Goal: Check status

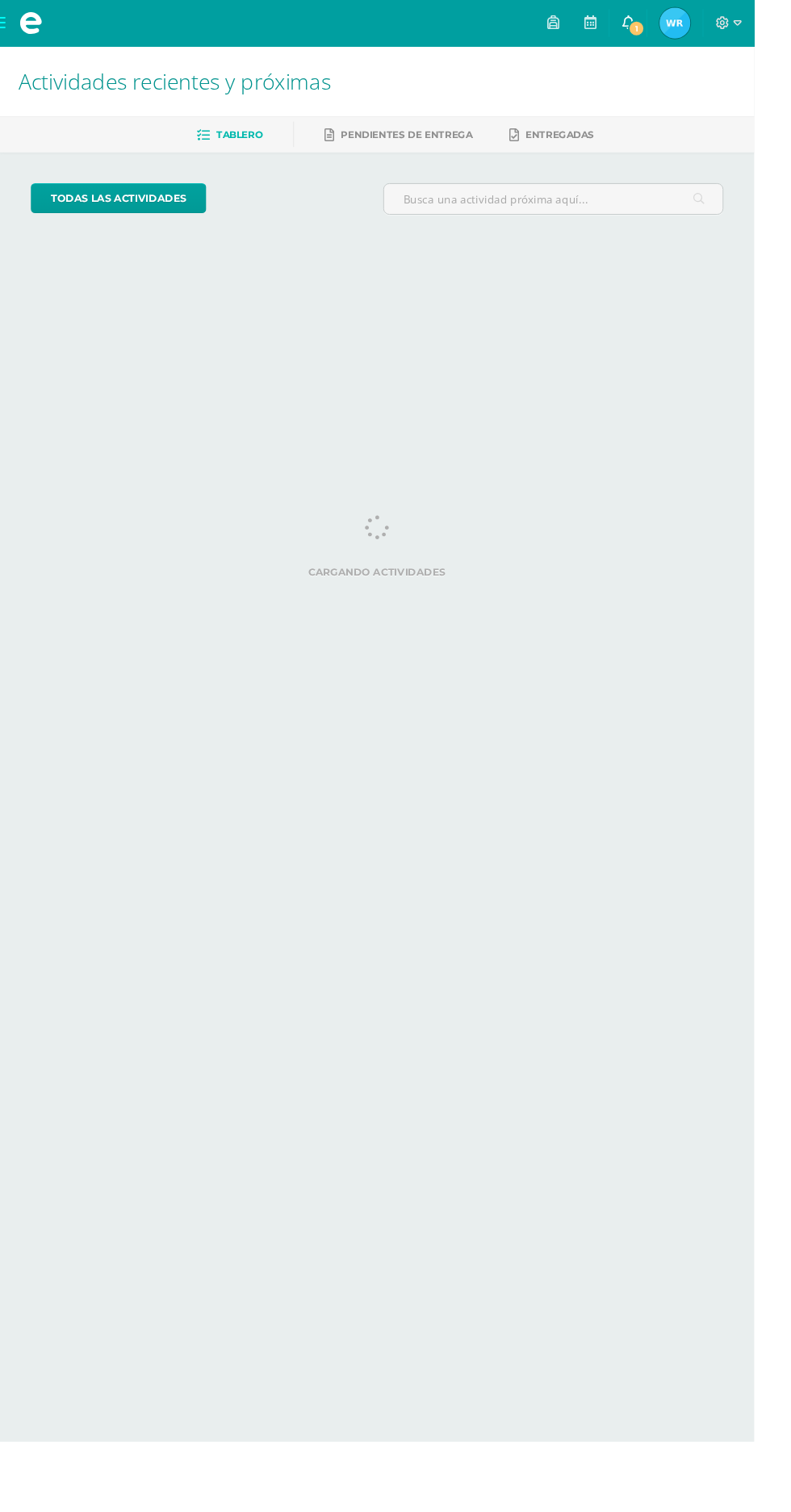
click at [677, 21] on span "1" at bounding box center [668, 30] width 18 height 18
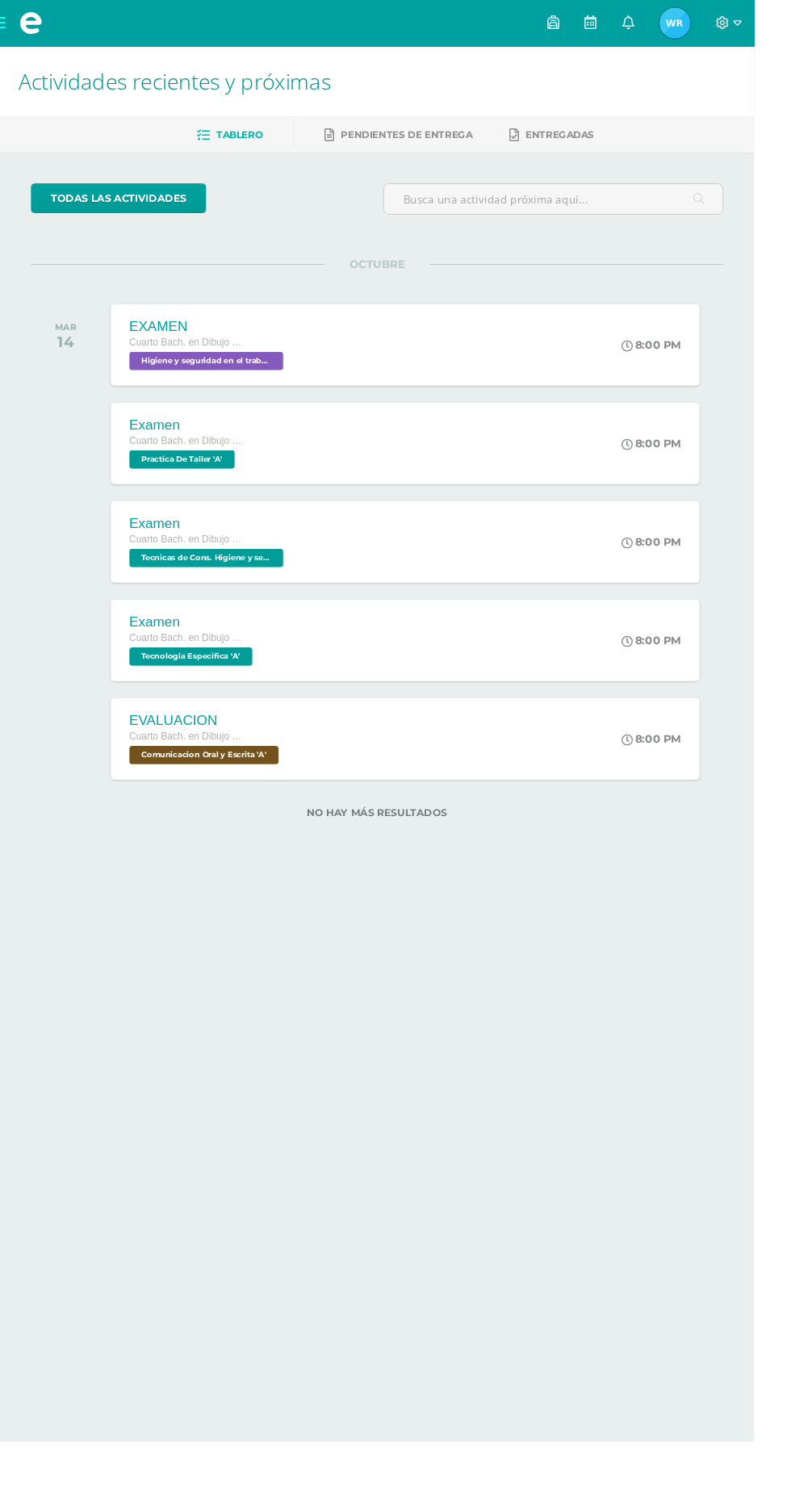
click at [209, 140] on icon at bounding box center [214, 142] width 14 height 14
click at [728, 24] on span "Waleska Eliana Mi Perfil" at bounding box center [708, 24] width 39 height 33
click at [80, 320] on div "MAR 14" at bounding box center [73, 361] width 81 height 85
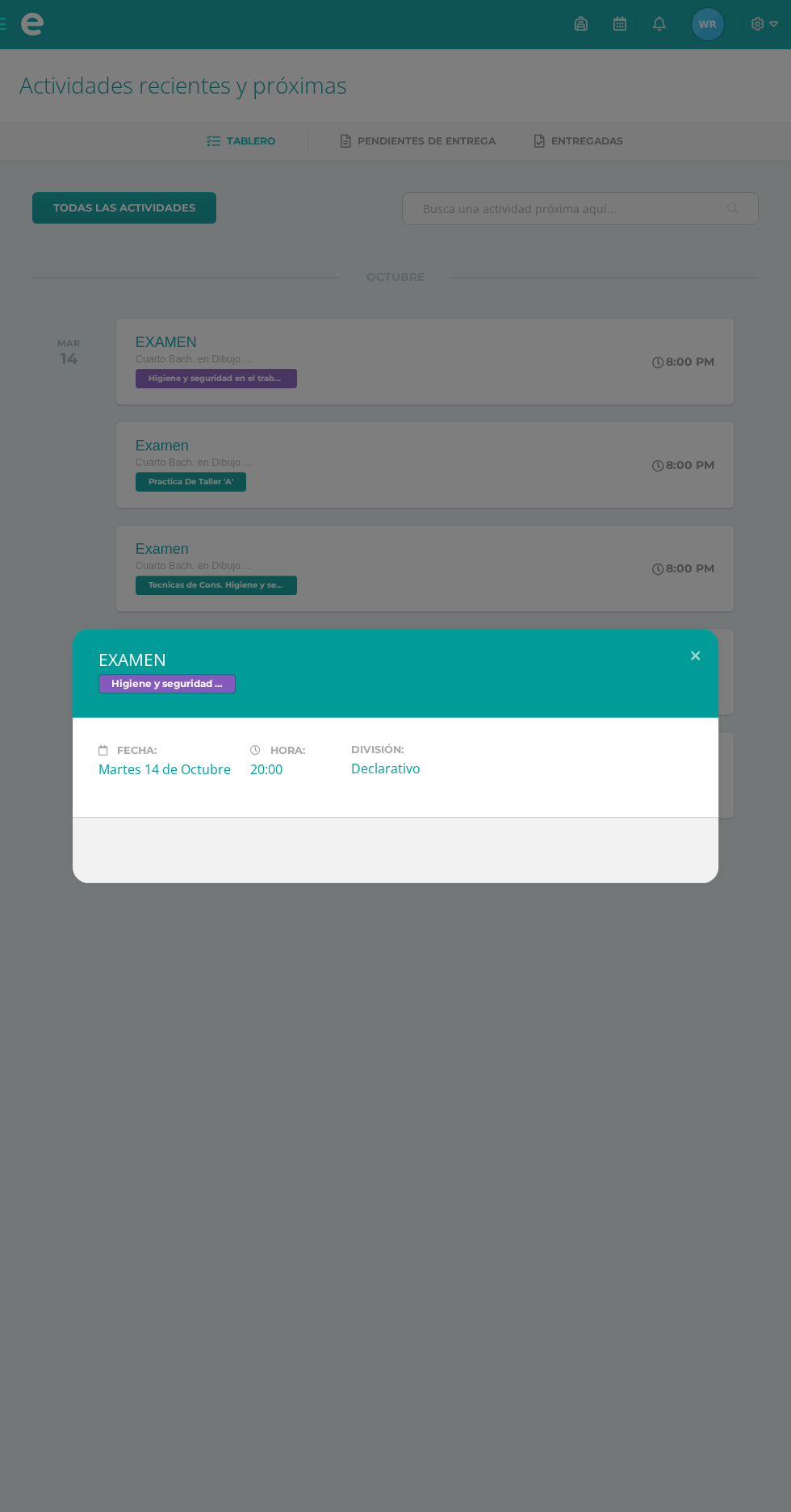
click at [146, 330] on div "EXAMEN Higiene y seguridad en el trabajo Fecha: Martes 14 de Octubre Hora: 20:0…" at bounding box center [395, 756] width 791 height 1512
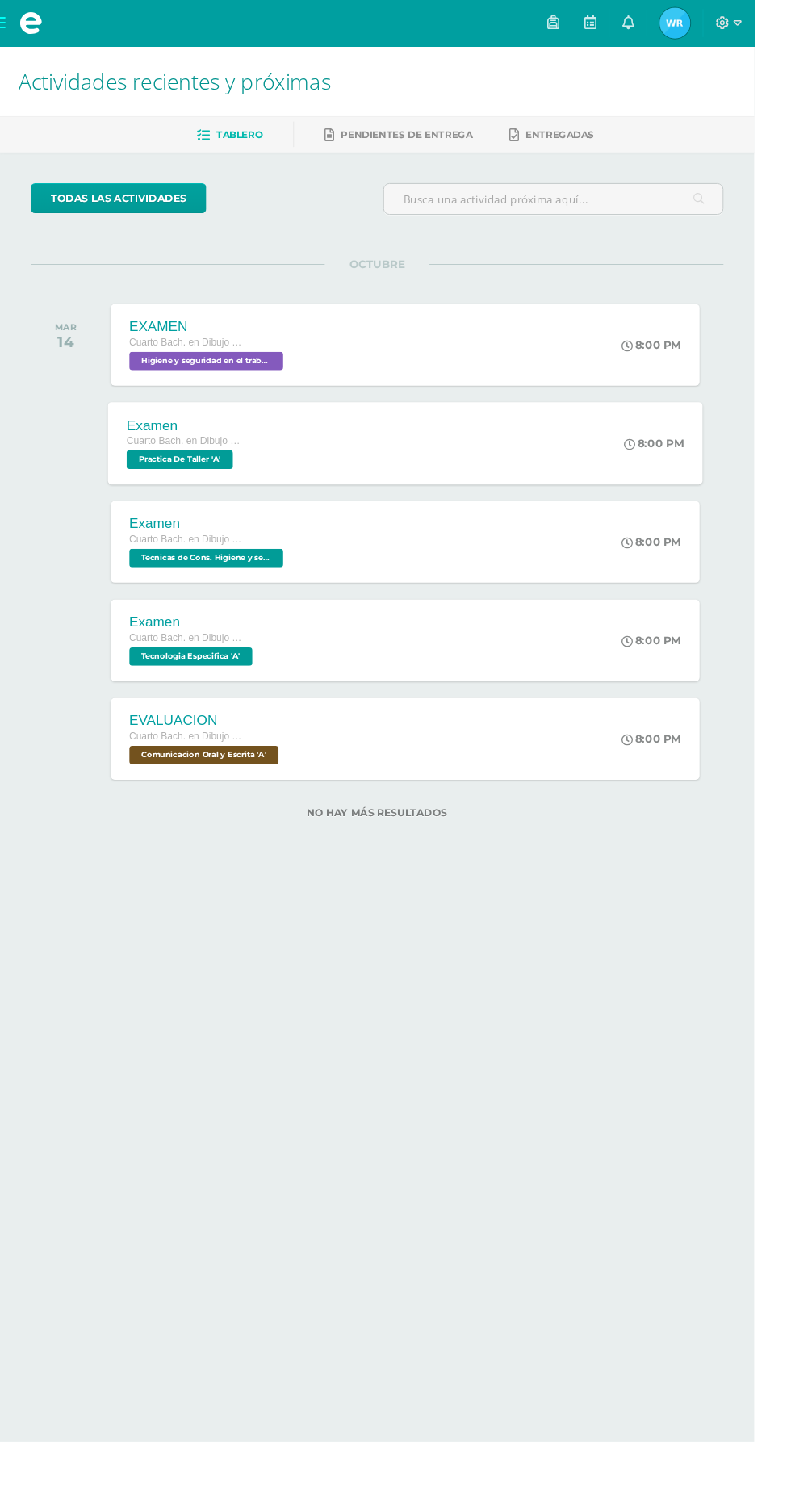
click at [178, 499] on div "Examen Cuarto Bach. en Dibujo Técnico de Construcción Diario Practica De Taller…" at bounding box center [193, 465] width 161 height 86
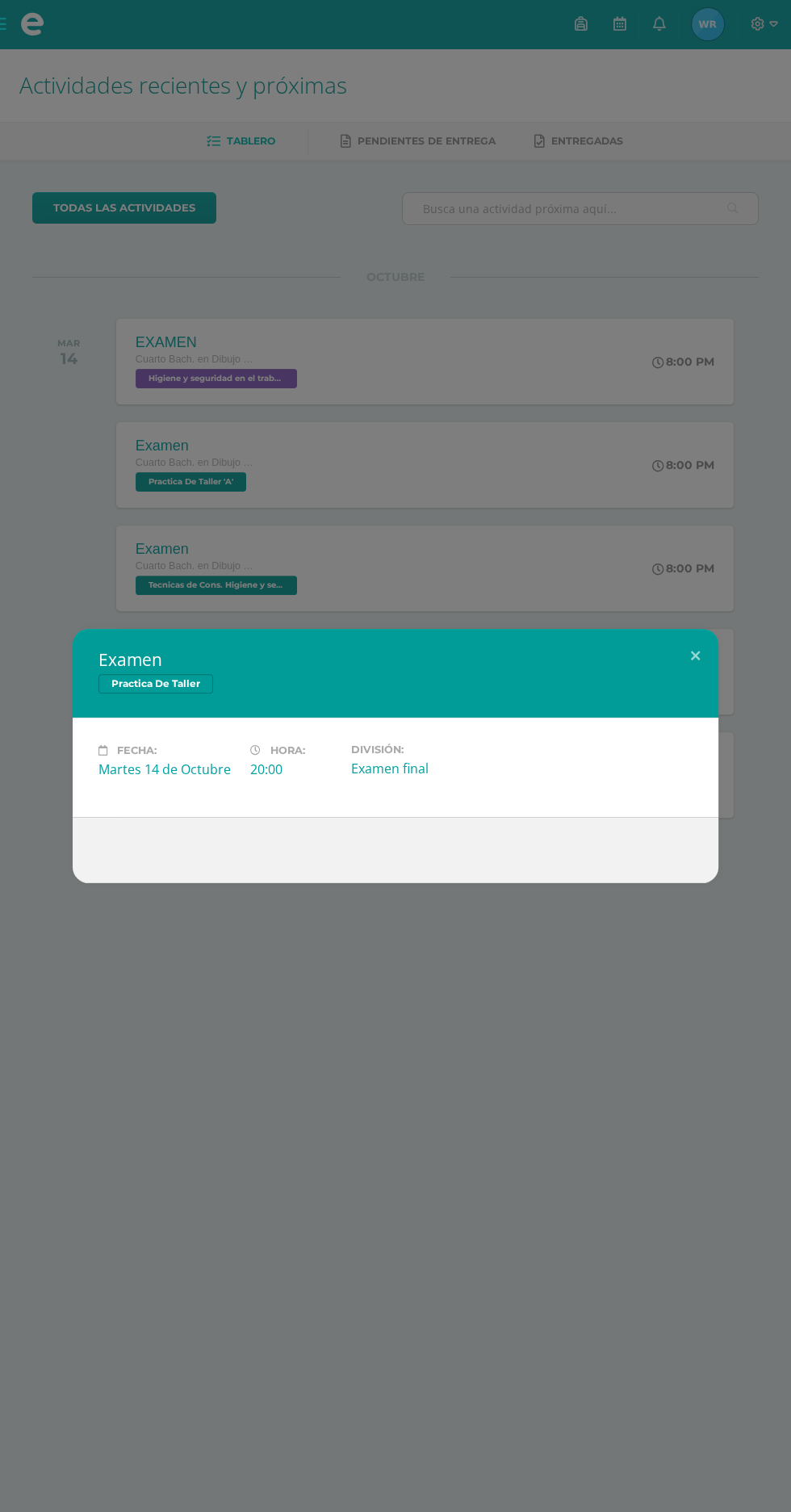
click at [63, 314] on div "Examen Practica De Taller Fecha: Martes 14 de Octubre Hora: 20:00 División: Exa…" at bounding box center [395, 756] width 791 height 1512
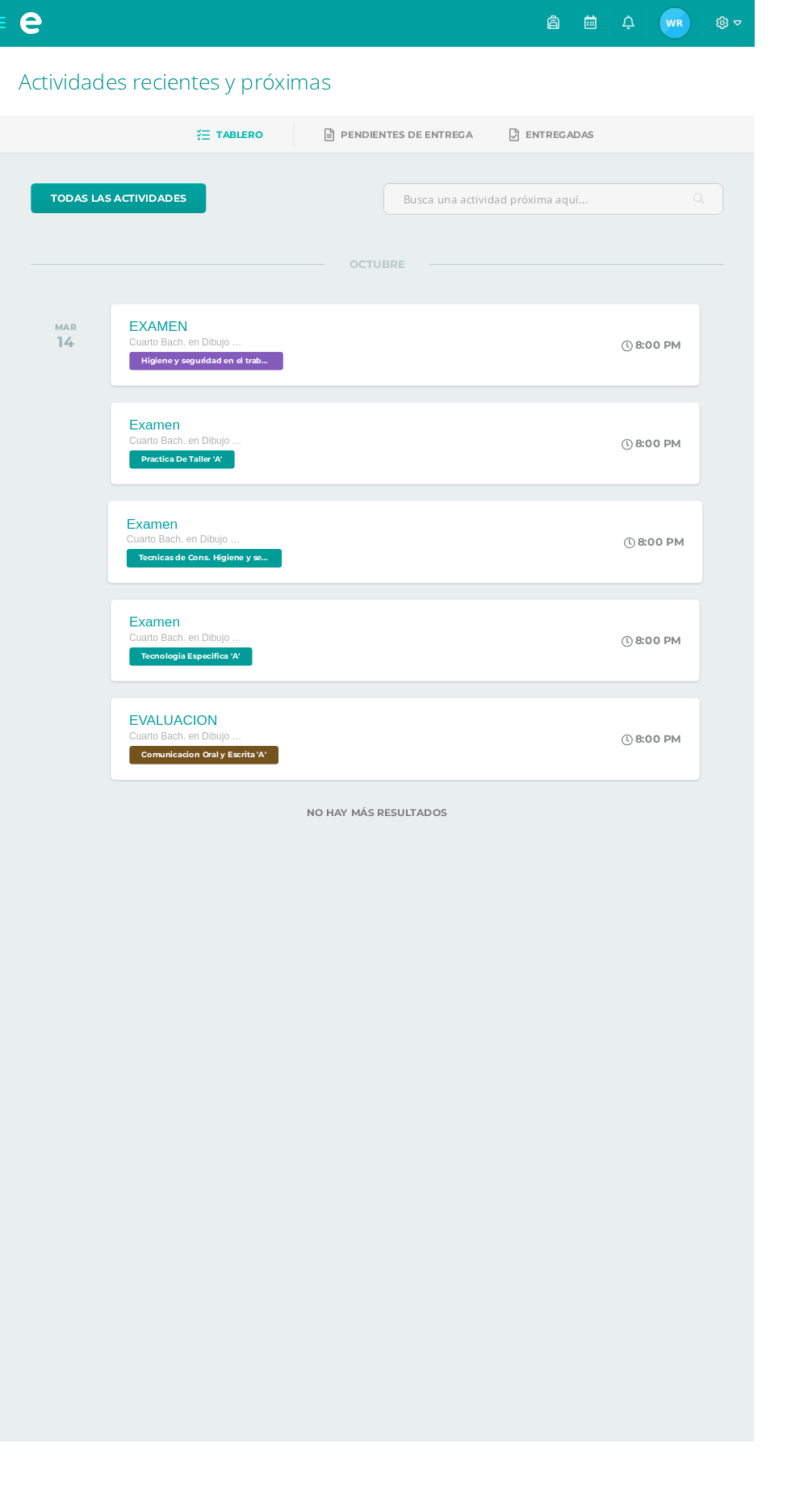
click at [179, 602] on div "Examen Cuarto Bach. en Dibujo Técnico de Construcción Diario Tecnicas de Cons. …" at bounding box center [216, 568] width 206 height 86
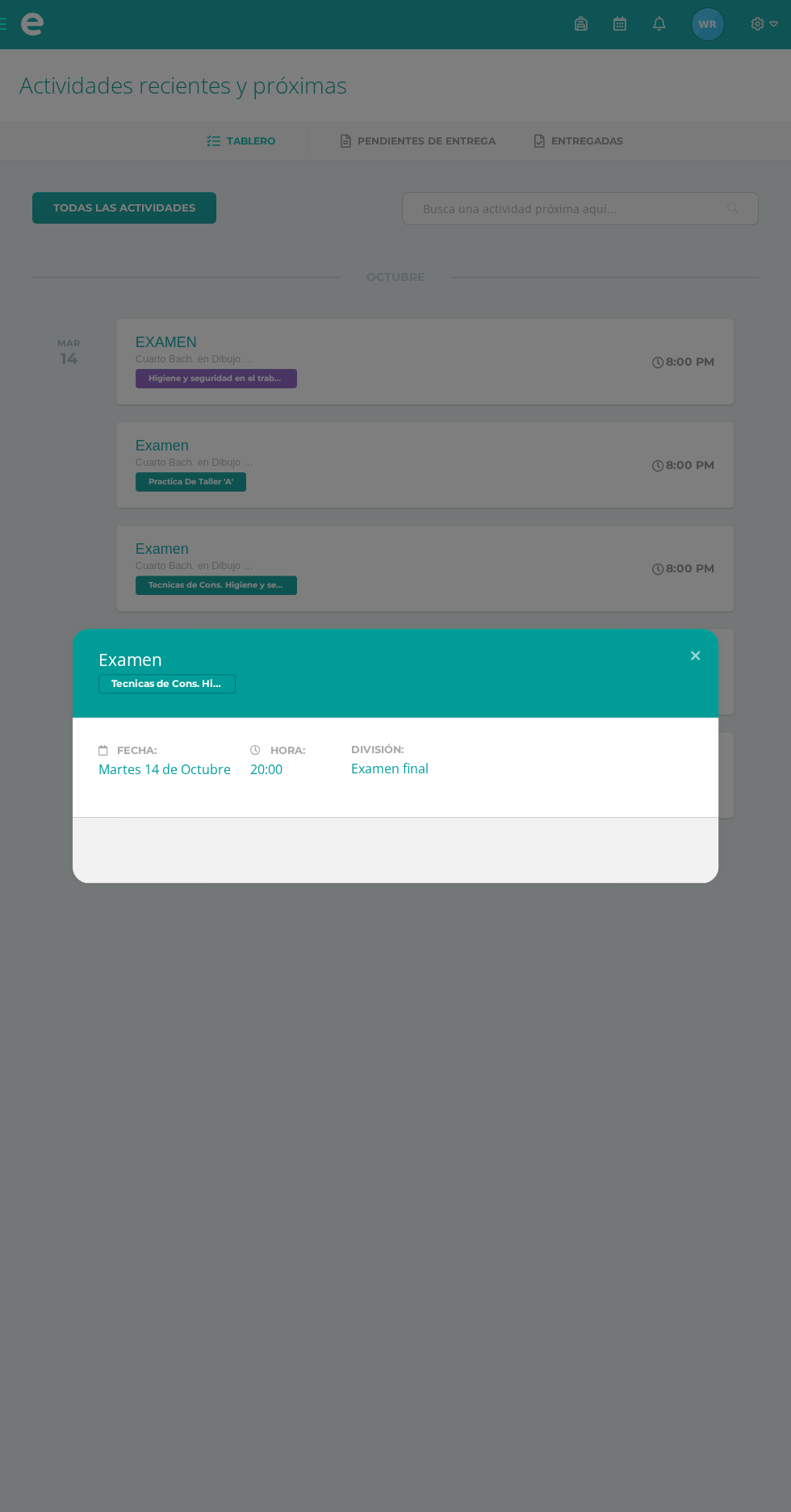
click at [61, 335] on div "Examen Tecnicas de Cons. Higiene y seg. Fecha: Martes 14 de Octubre Hora: 20:00…" at bounding box center [395, 756] width 791 height 1512
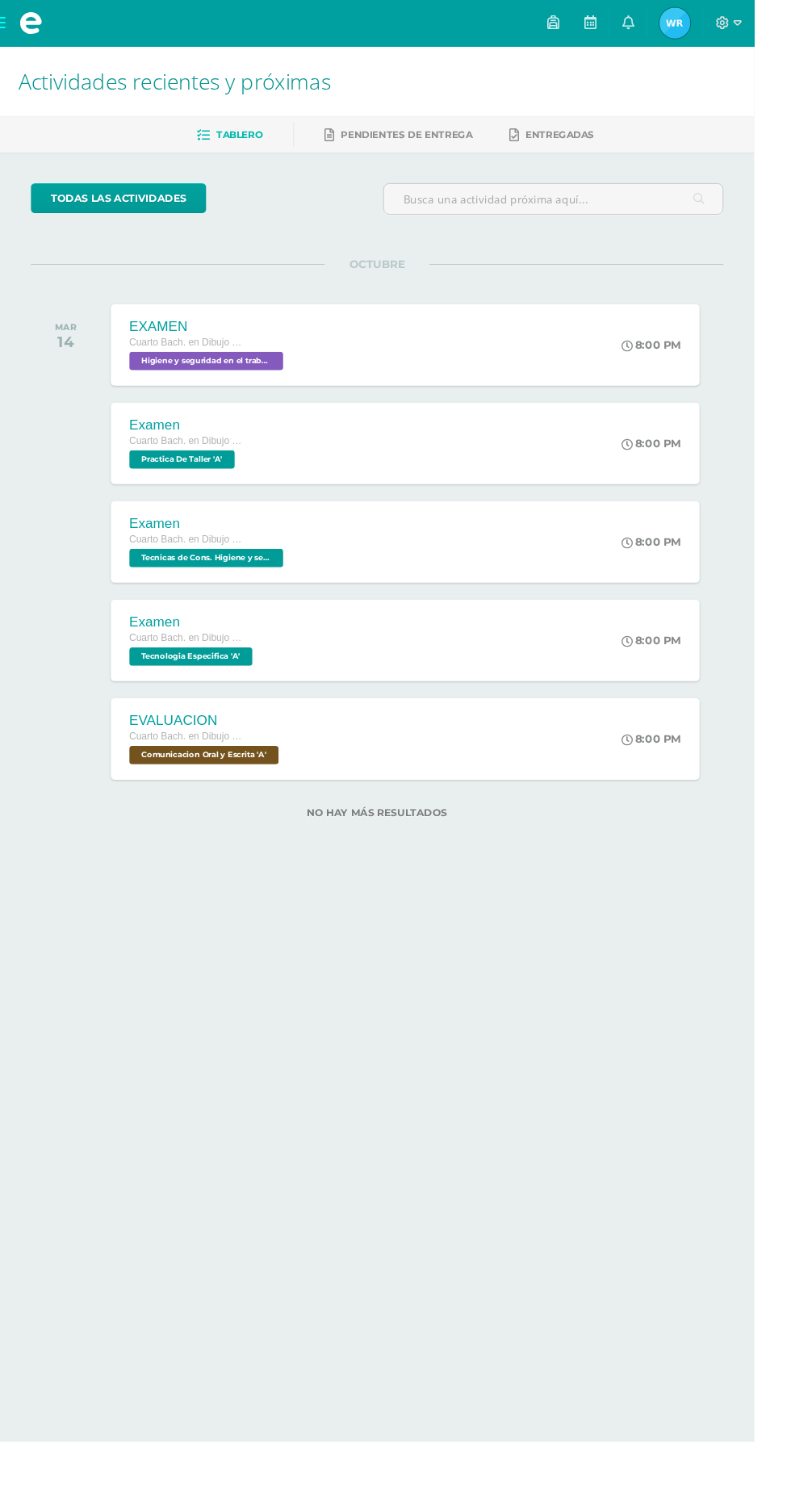
click at [28, 35] on span at bounding box center [33, 25] width 25 height 25
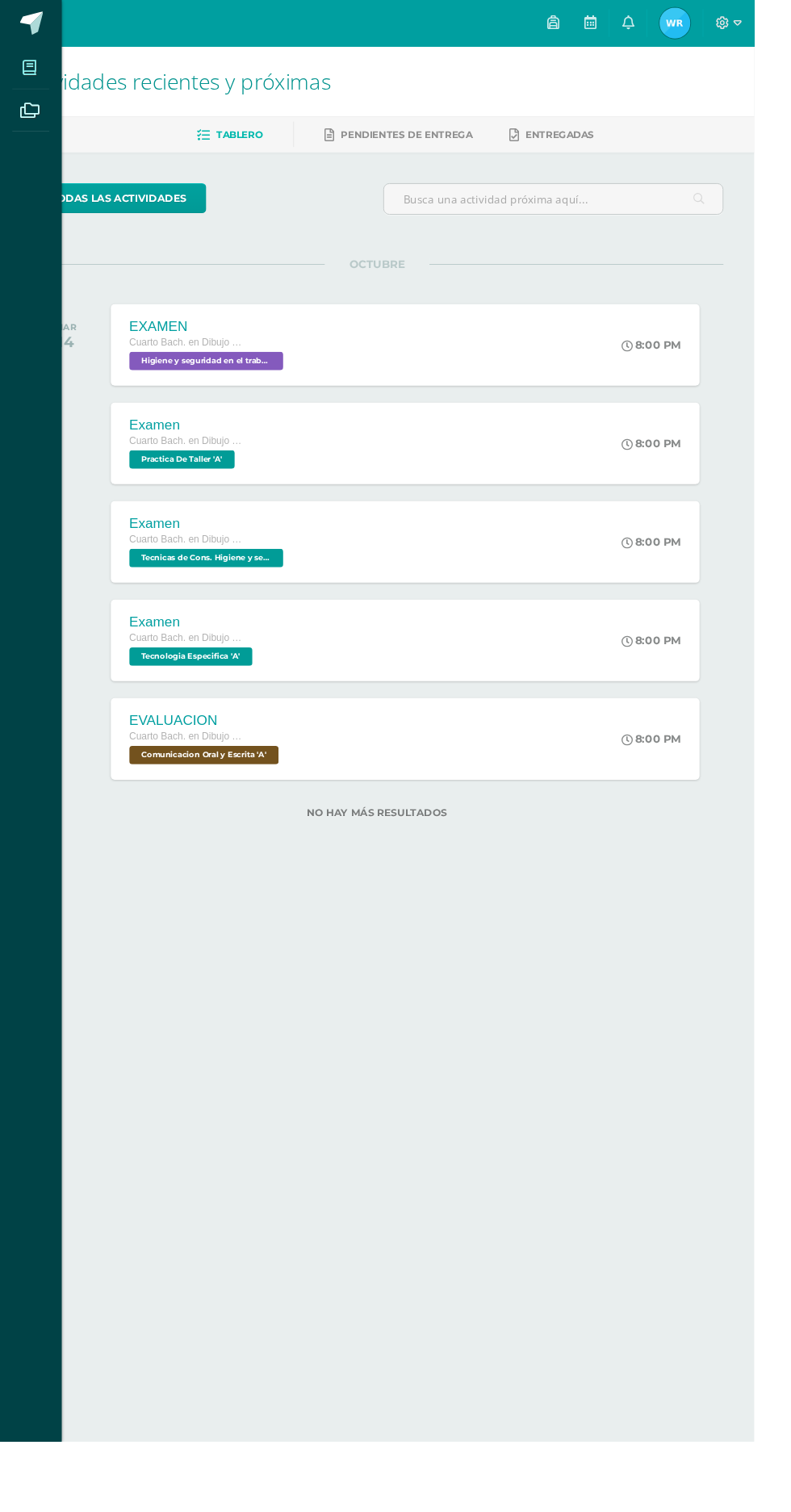
click at [31, 70] on icon at bounding box center [31, 71] width 15 height 16
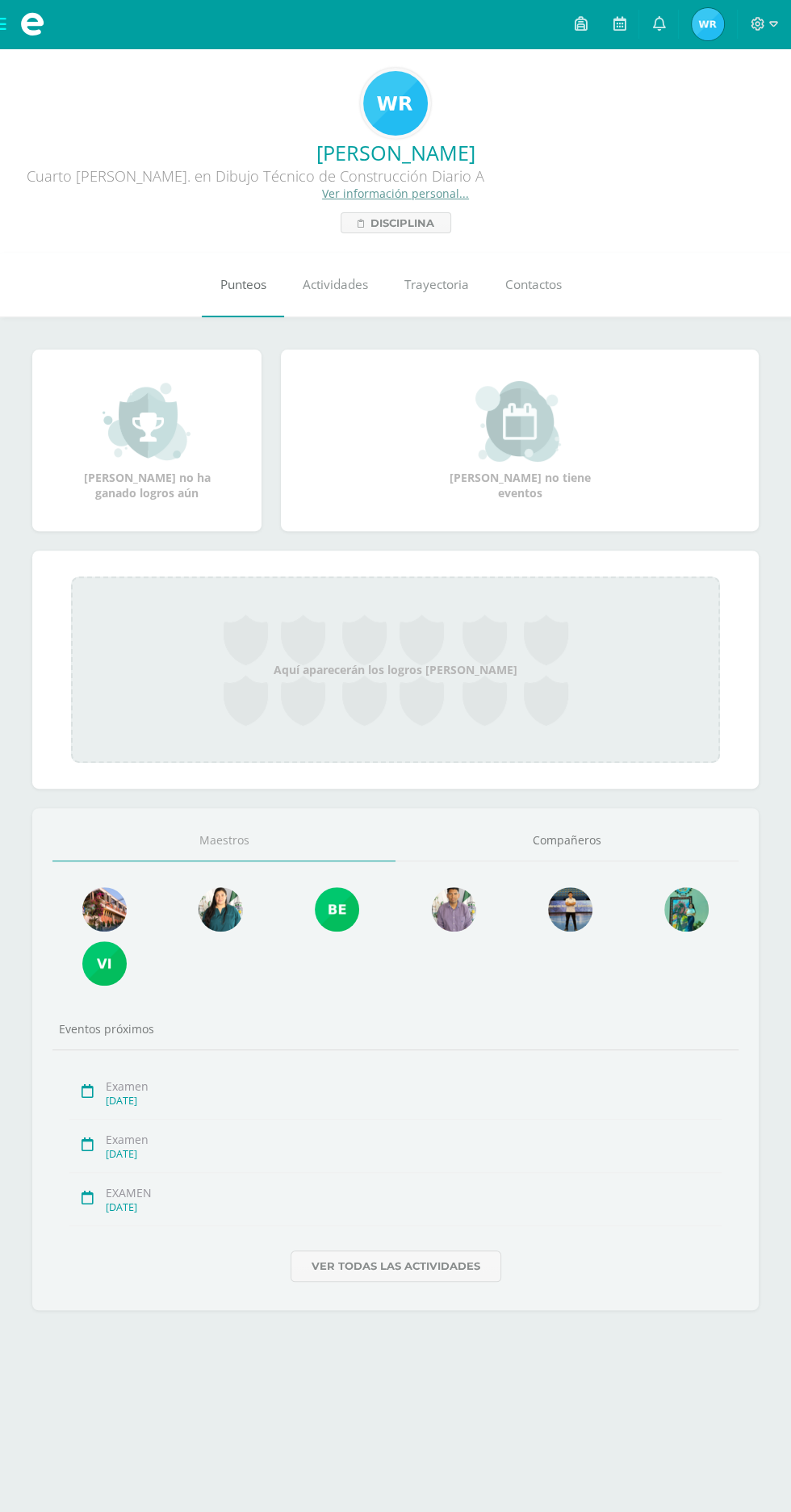
click at [244, 280] on span "Punteos" at bounding box center [243, 284] width 46 height 17
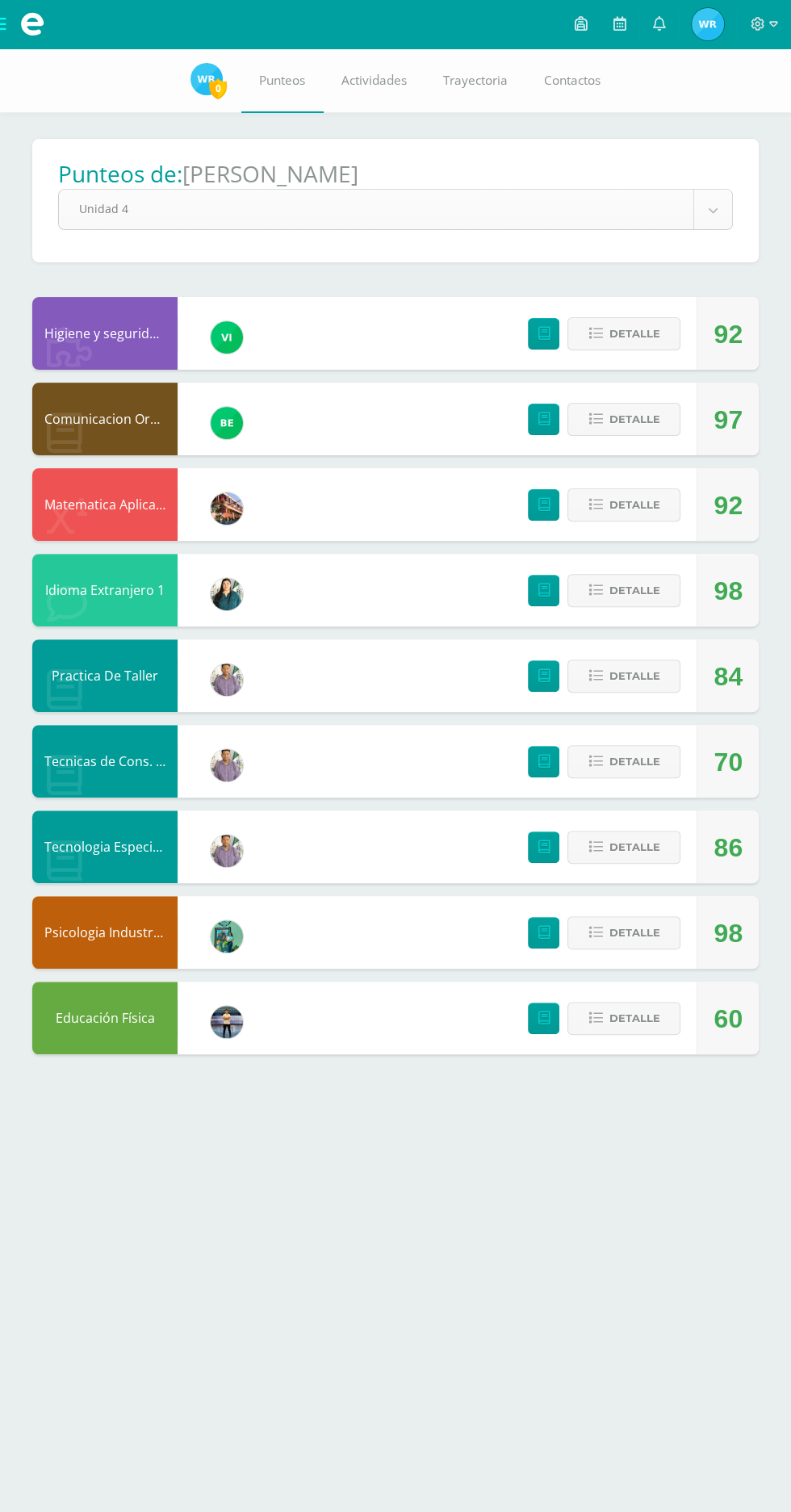
click at [697, 215] on body "Mis cursos Archivos Cerrar panel Comunicacion Oral y Escrita Cuarto Bach. en Di…" at bounding box center [395, 543] width 791 height 1087
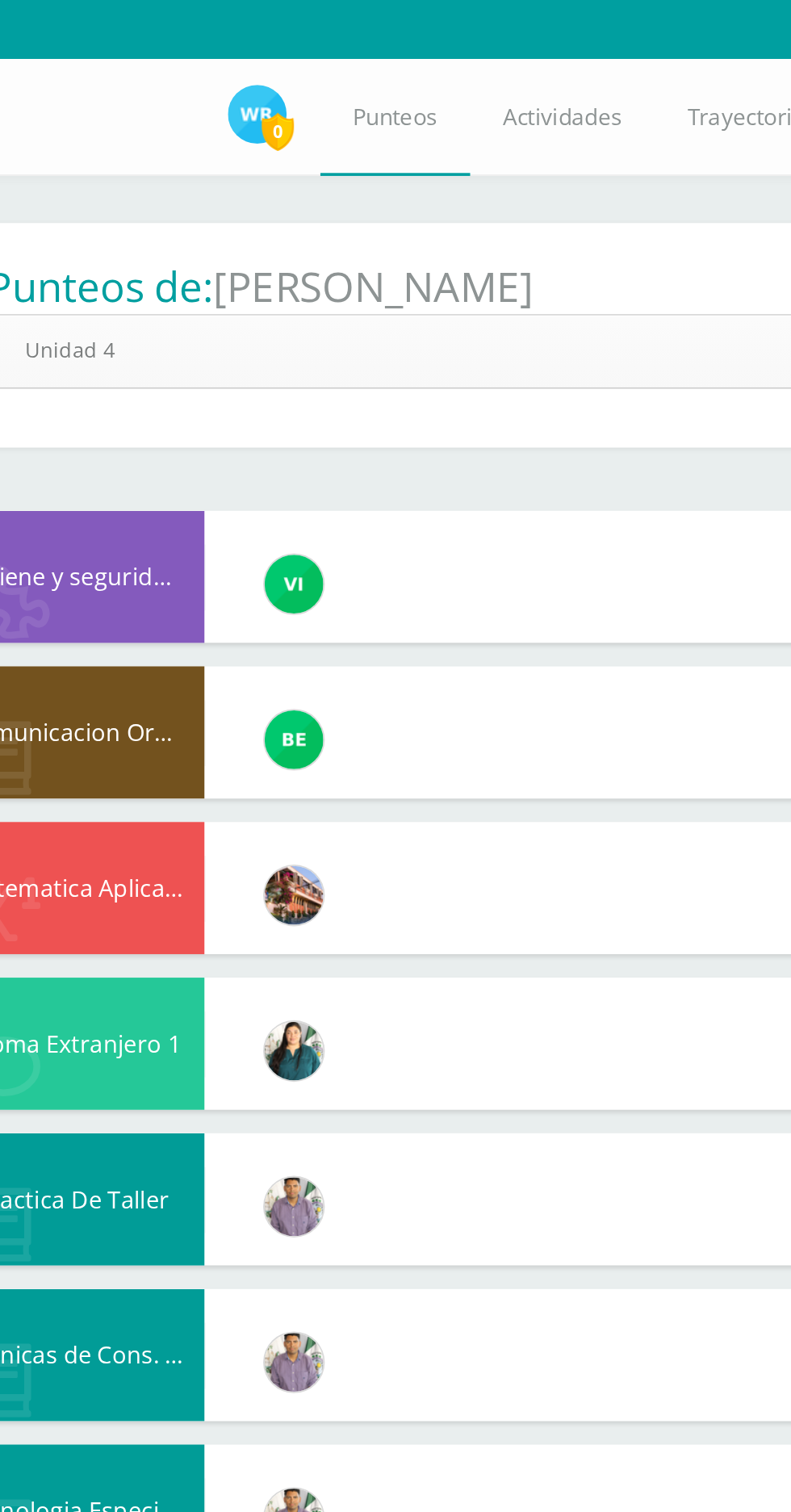
click at [379, 209] on body "Mis cursos Archivos Cerrar panel Comunicacion Oral y Escrita Cuarto Bach. en Di…" at bounding box center [395, 543] width 791 height 1087
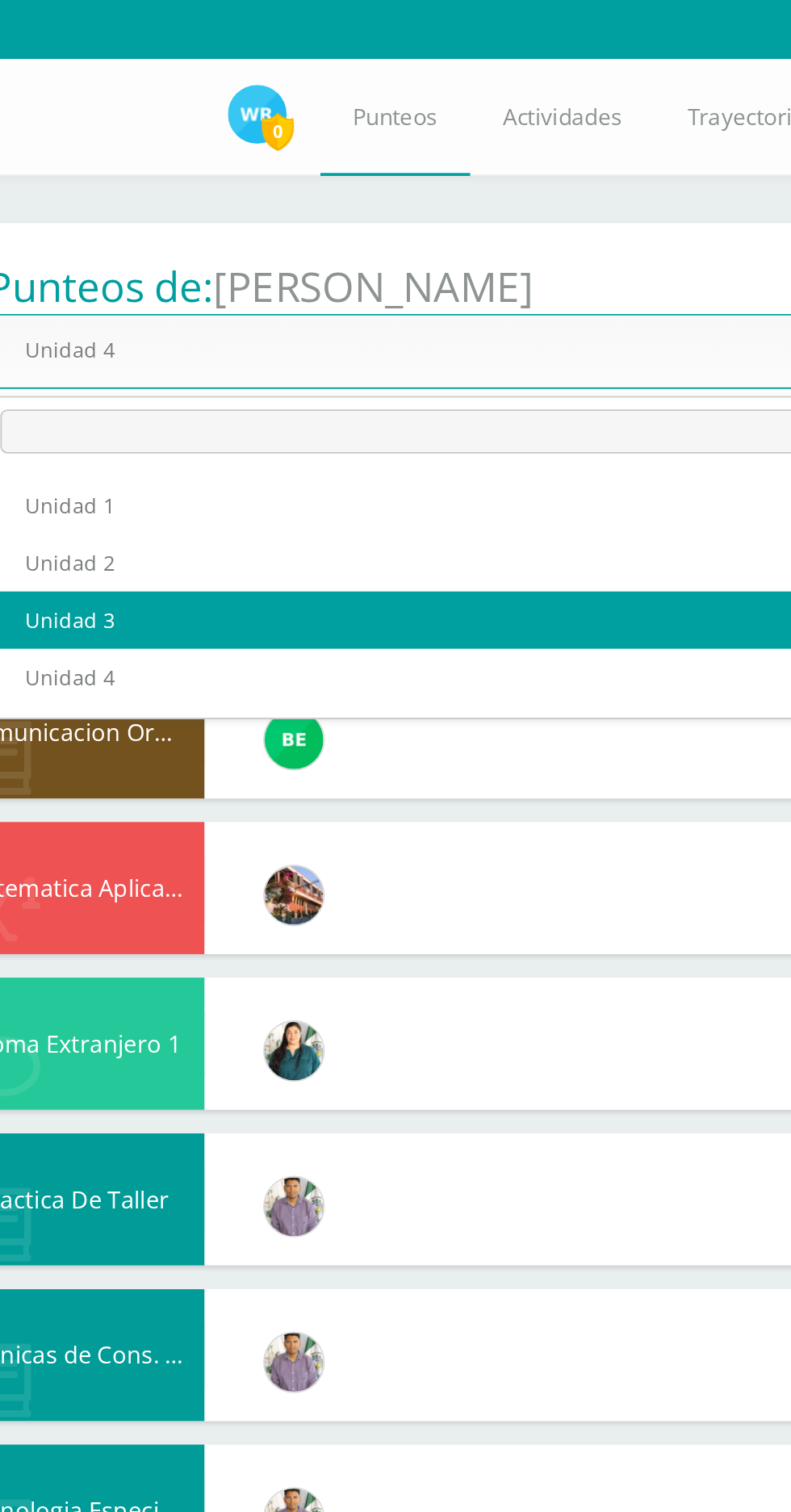
select select "Unidad 3"
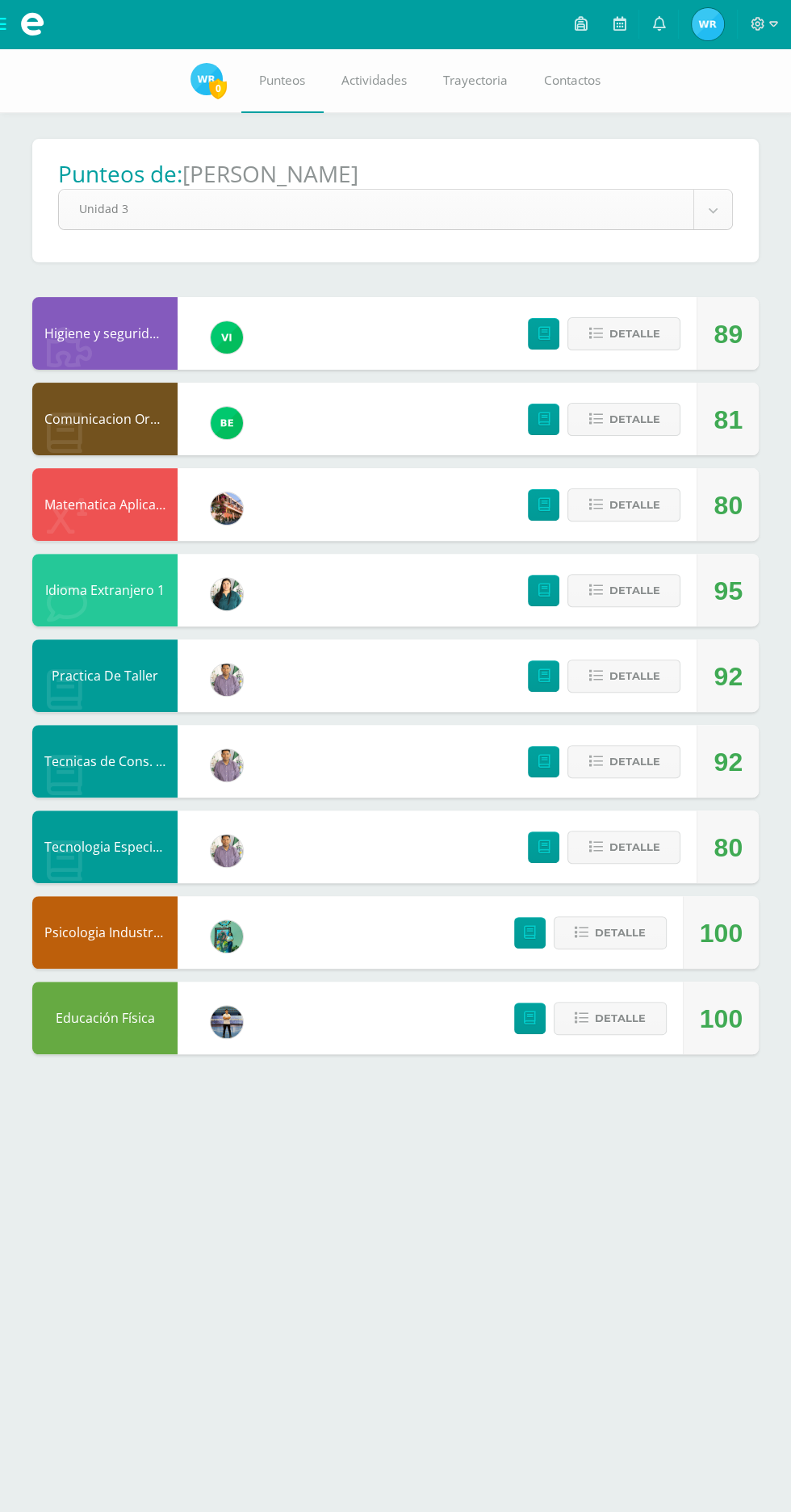
click at [685, 203] on body "Mis cursos Archivos Cerrar panel Comunicacion Oral y Escrita Cuarto Bach. en Di…" at bounding box center [395, 543] width 791 height 1087
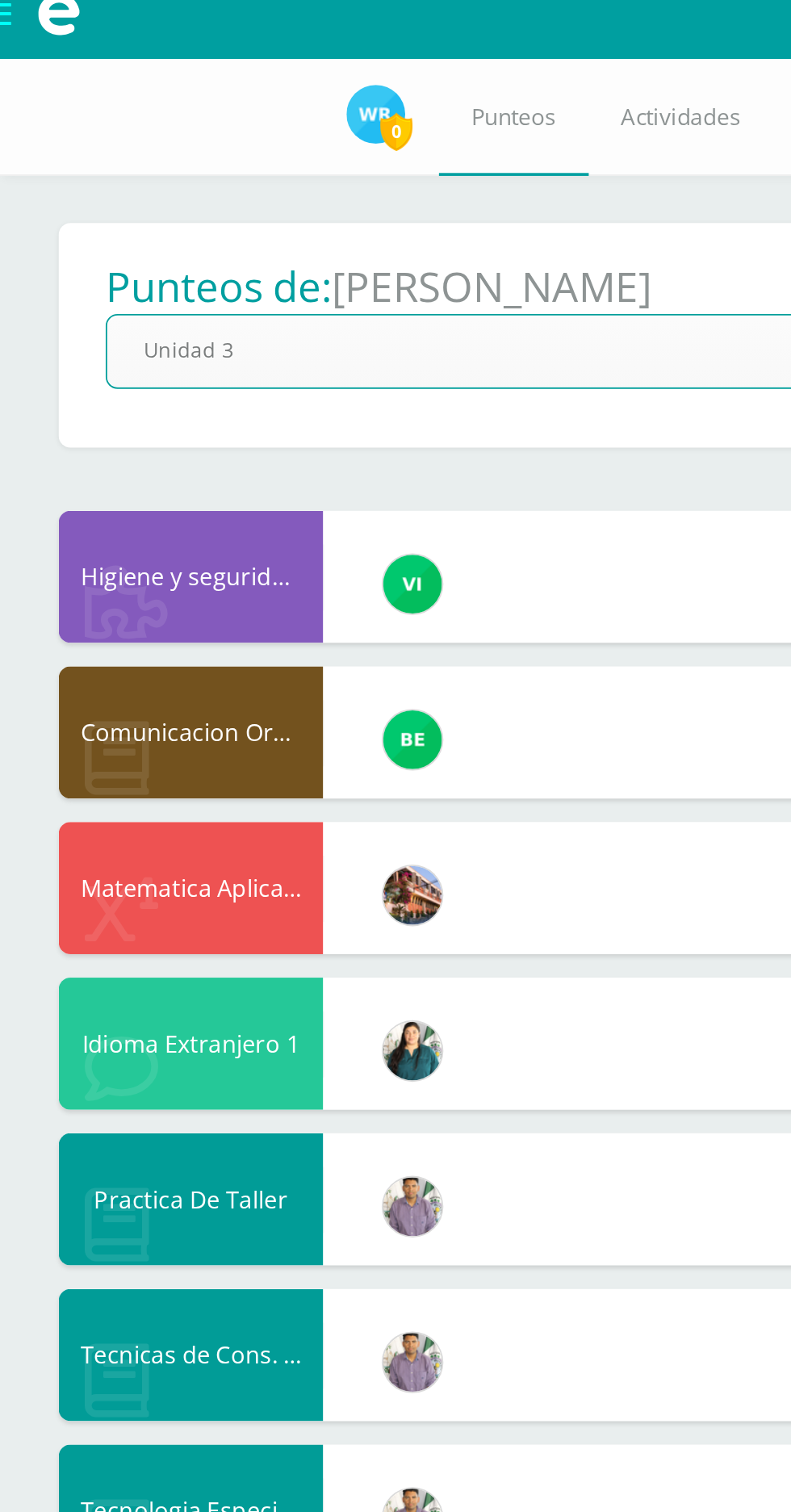
click at [282, 396] on div "Comunicacion Oral y Escrita Norma Paiz Maestro 81 Detalle" at bounding box center [396, 419] width 727 height 73
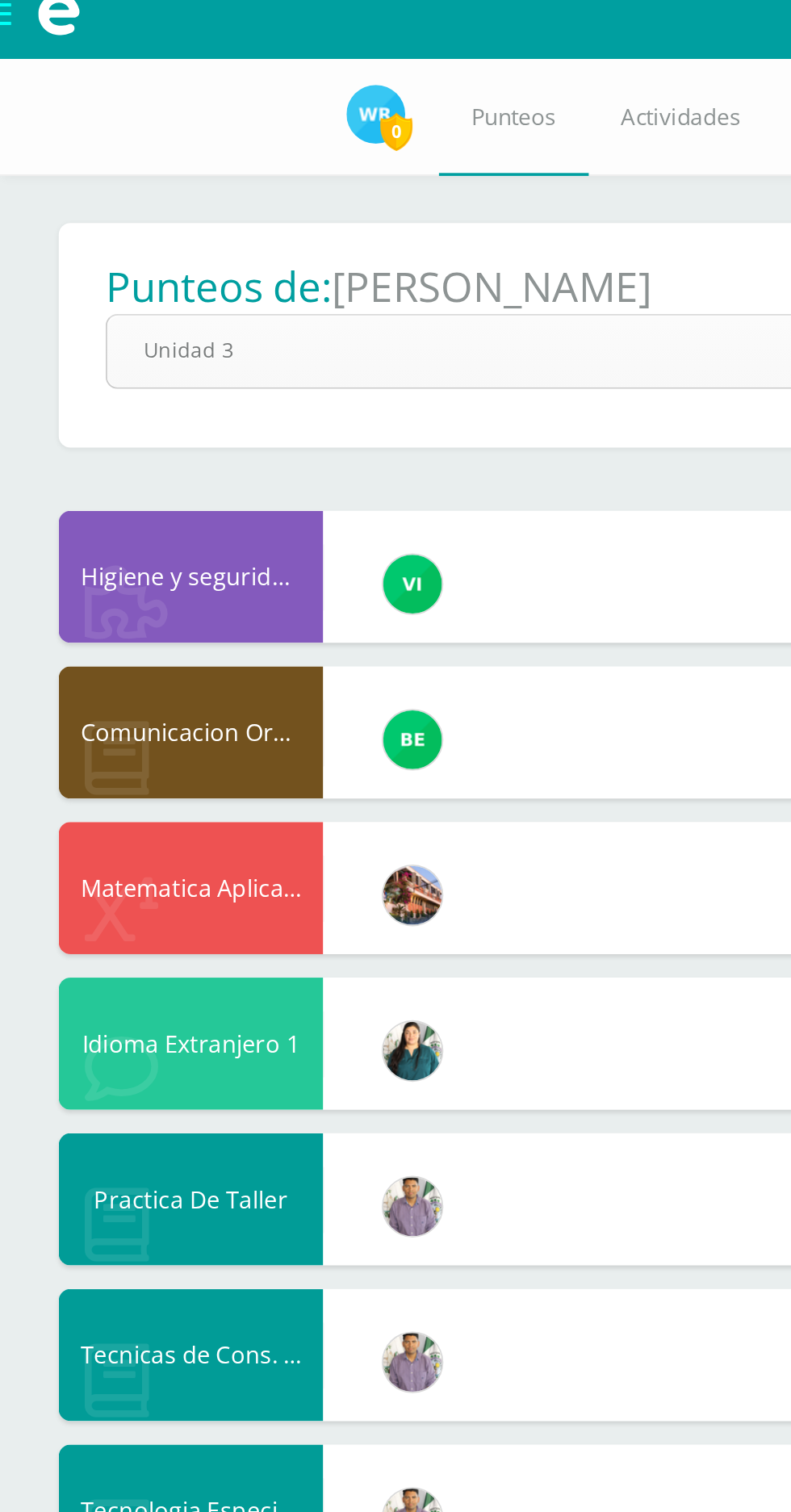
click at [299, 213] on body "Mis cursos Archivos Cerrar panel Comunicacion Oral y Escrita Cuarto Bach. en Di…" at bounding box center [395, 543] width 791 height 1087
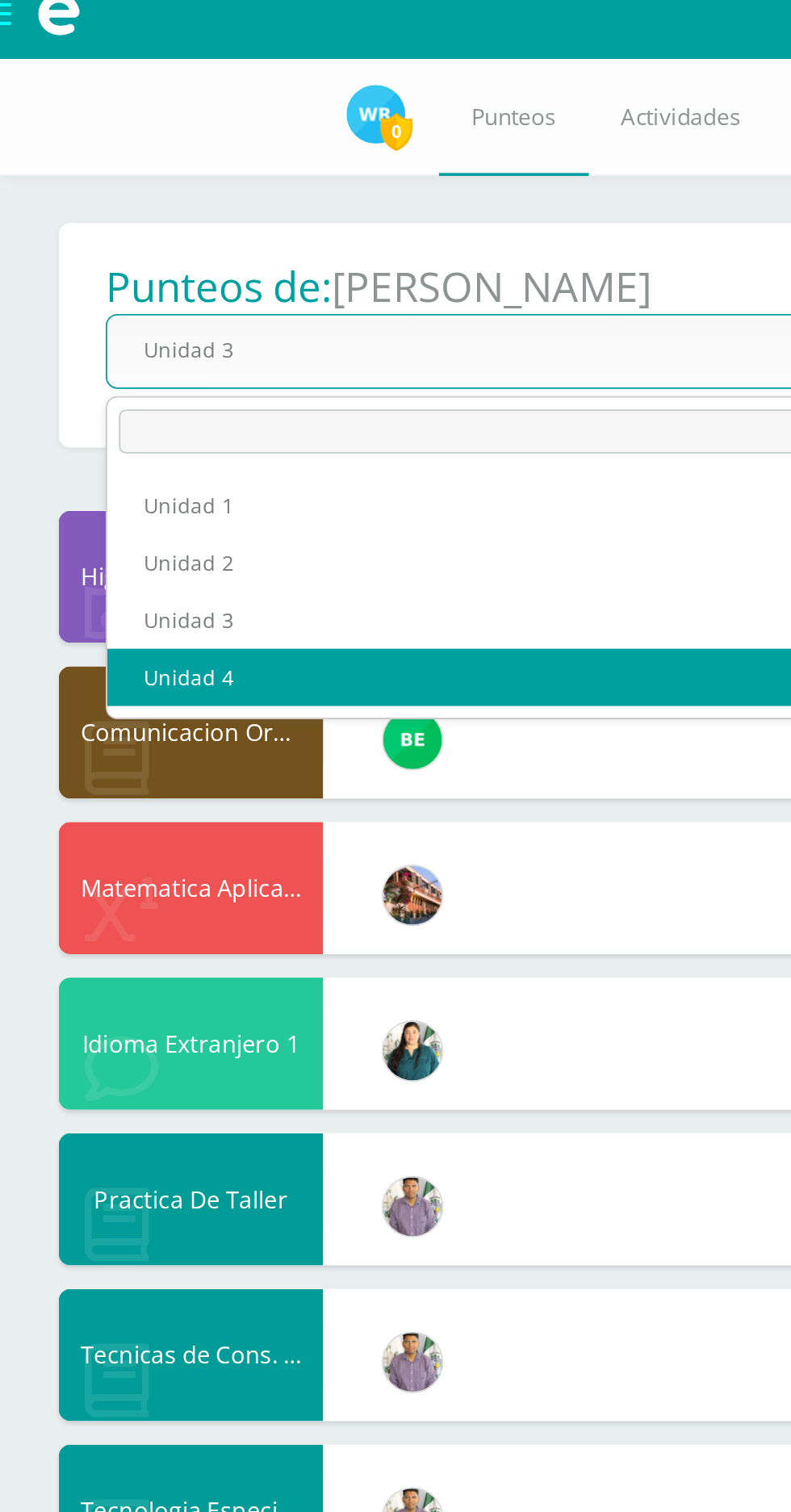
select select "Unidad 4"
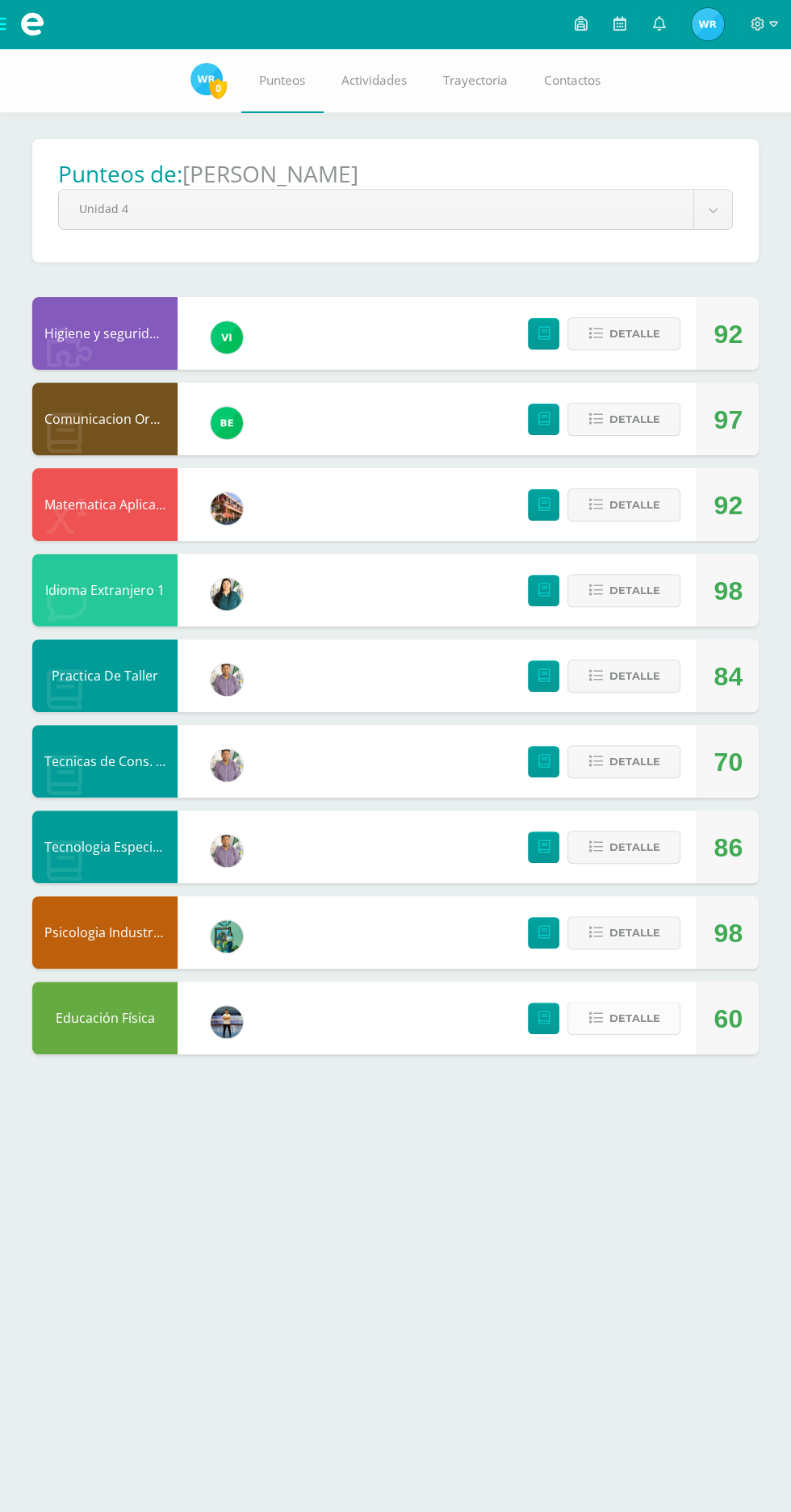
click at [596, 1018] on icon at bounding box center [596, 1019] width 14 height 14
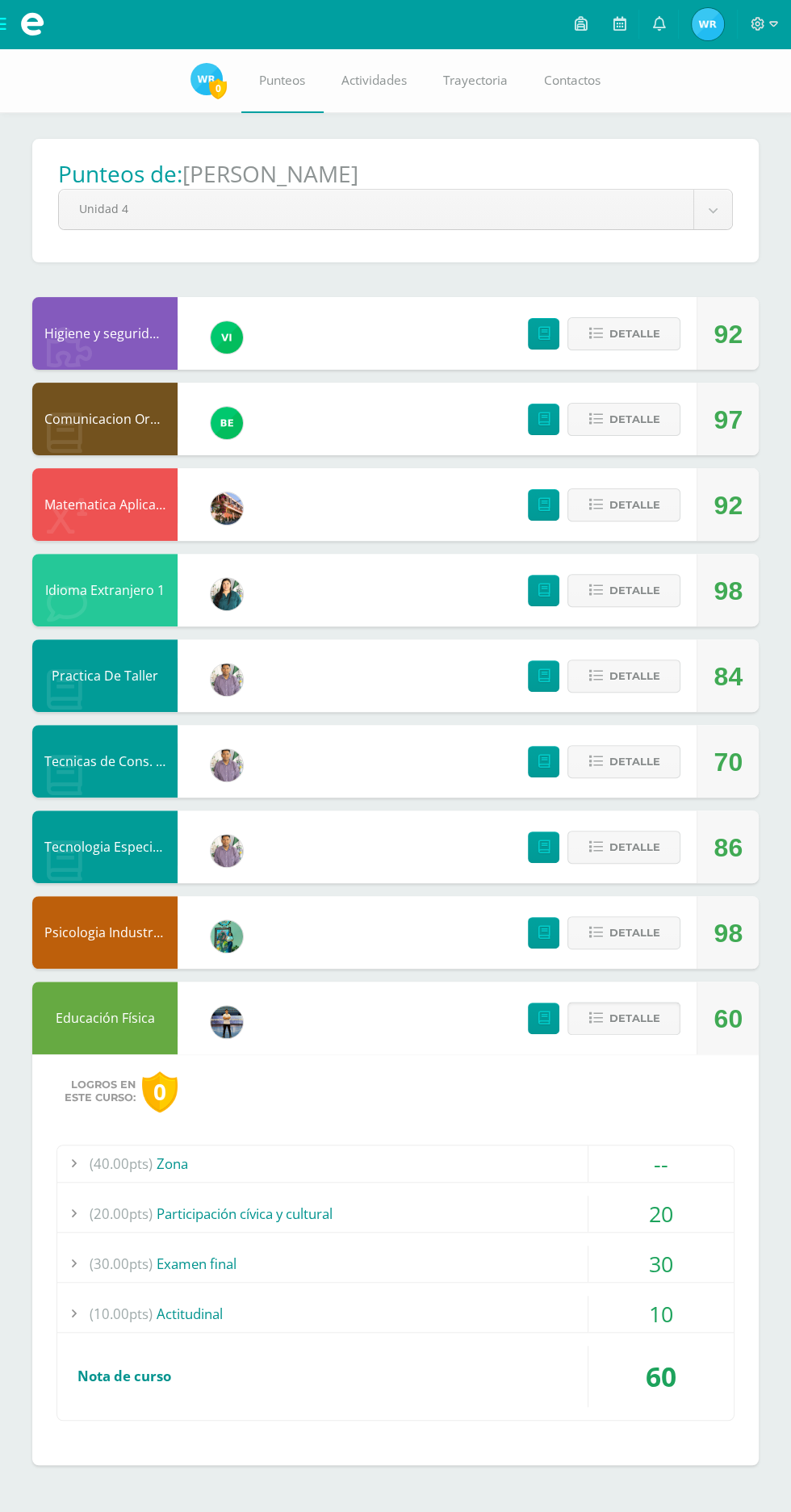
click at [634, 1018] on span "Detalle" at bounding box center [634, 1018] width 51 height 30
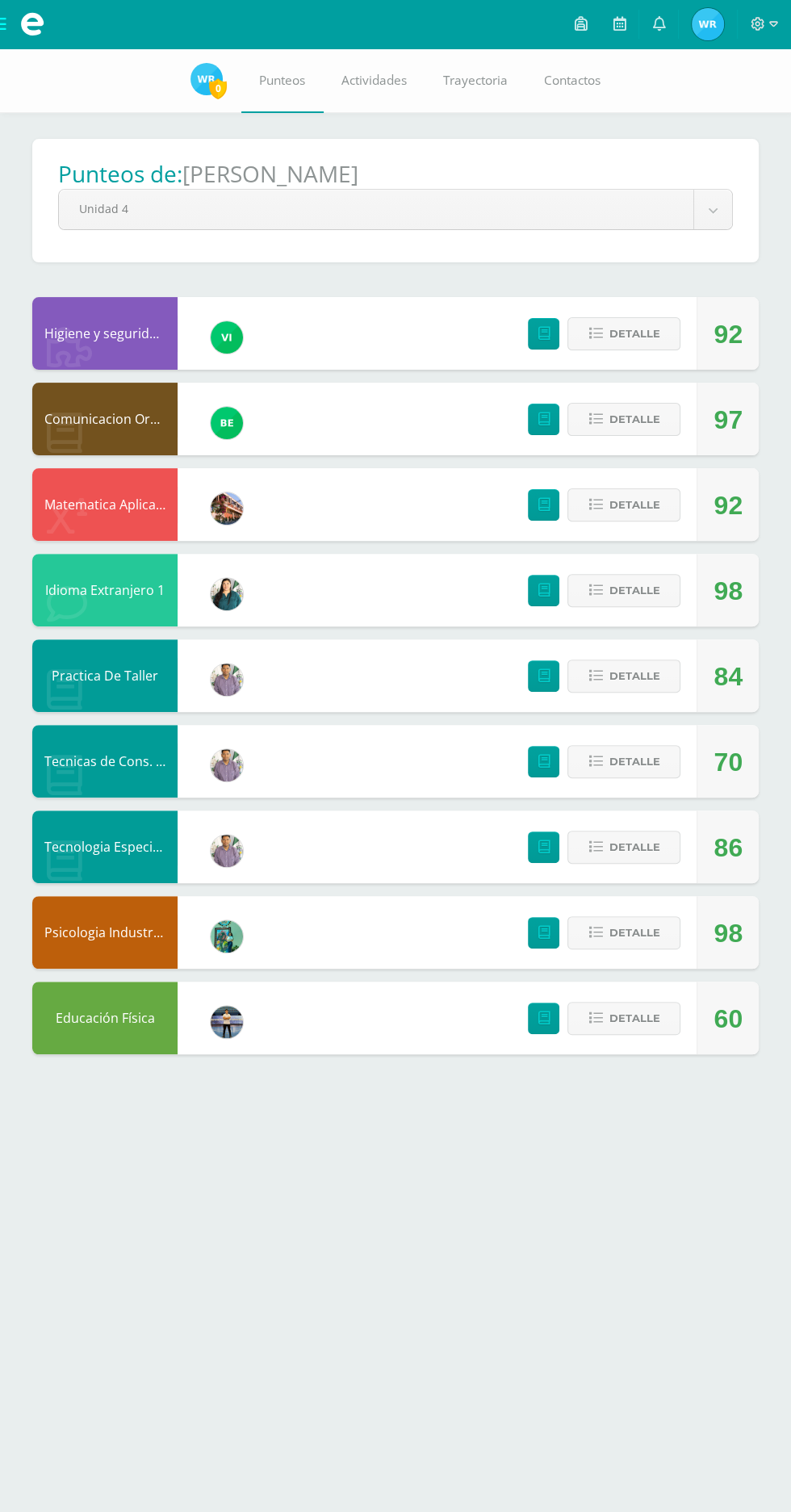
click at [691, 24] on span "Waleska Eliana Mi Perfil" at bounding box center [708, 24] width 39 height 33
